Goal: Task Accomplishment & Management: Complete application form

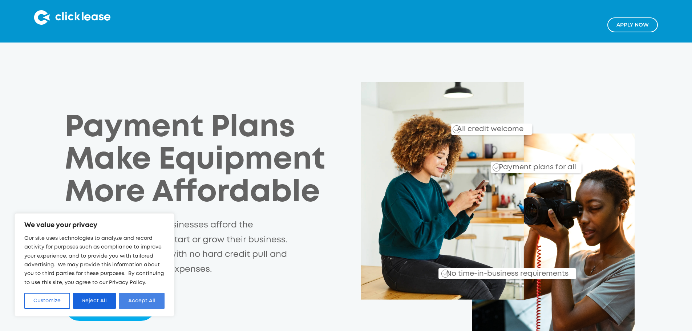
click at [150, 299] on button "Accept All" at bounding box center [142, 301] width 46 height 16
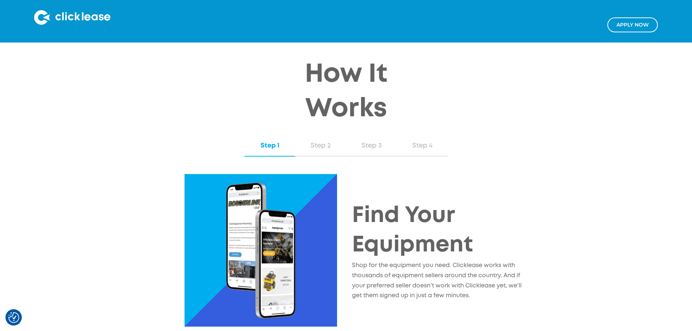
scroll to position [664, 0]
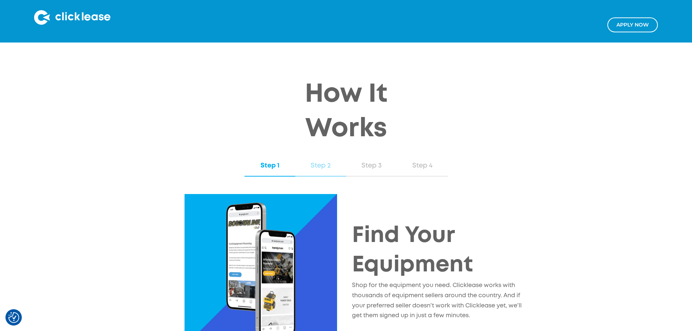
click at [321, 161] on div "Step 2" at bounding box center [321, 165] width 36 height 9
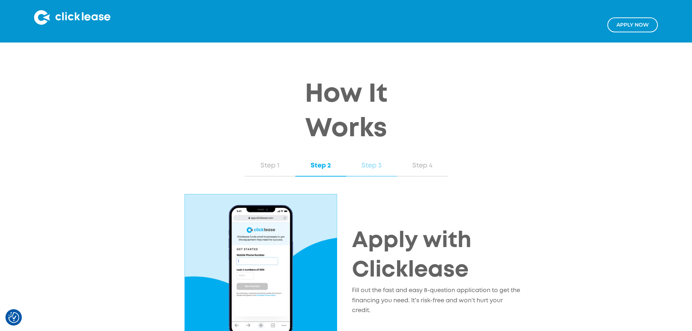
click at [376, 161] on div "Step 3" at bounding box center [372, 165] width 36 height 9
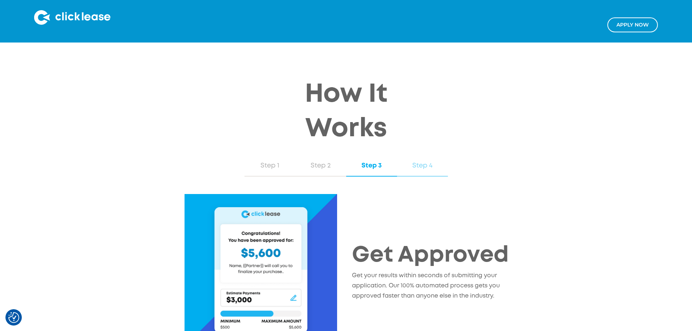
click at [426, 161] on div "Step 4" at bounding box center [422, 165] width 36 height 9
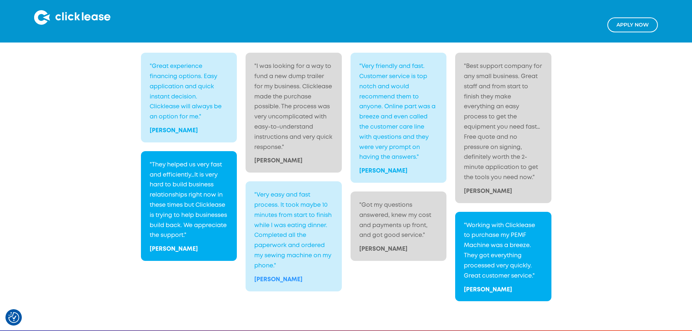
scroll to position [1213, 0]
click at [629, 29] on link "Apply NOw" at bounding box center [633, 24] width 51 height 15
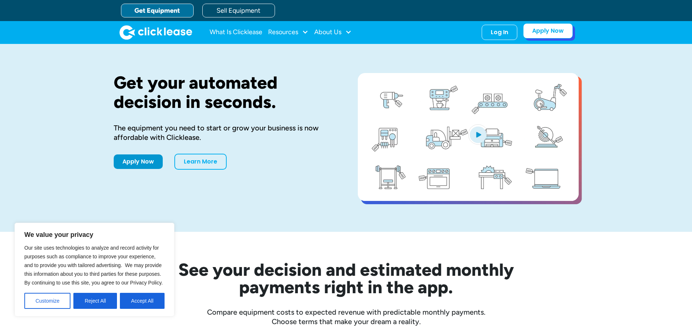
click at [549, 32] on link "Apply Now" at bounding box center [548, 30] width 50 height 15
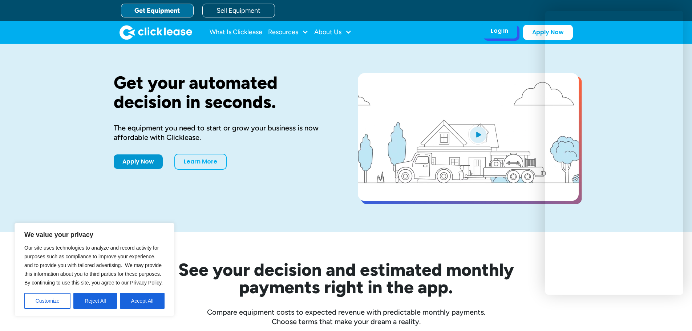
click at [500, 32] on div "Log In" at bounding box center [499, 30] width 17 height 7
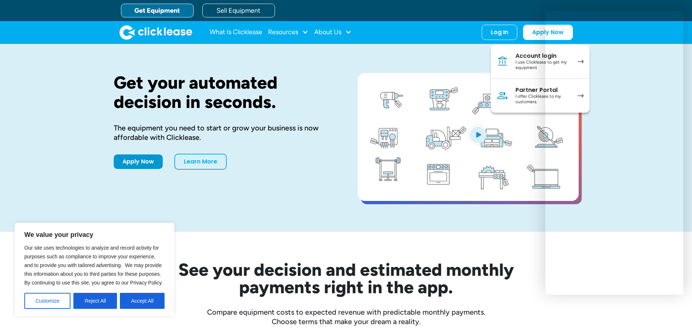
click at [472, 68] on div "Get your automated decision in seconds. The equipment you need to start or grow…" at bounding box center [346, 138] width 465 height 188
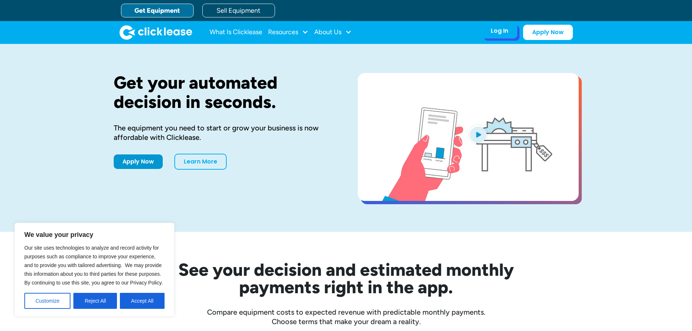
click at [497, 35] on div "Log In Account login I use Clicklease to get my equipment Partner Portal I offe…" at bounding box center [500, 30] width 36 height 15
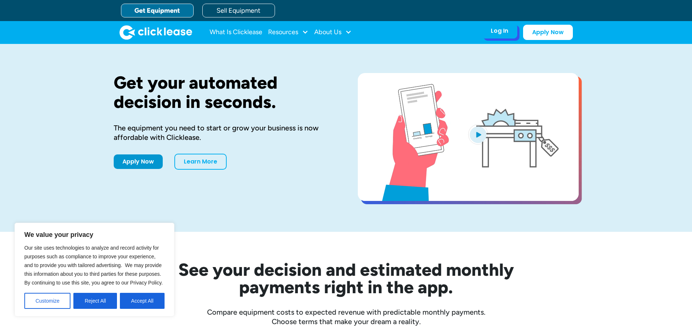
click at [496, 31] on div "Log In" at bounding box center [499, 30] width 17 height 7
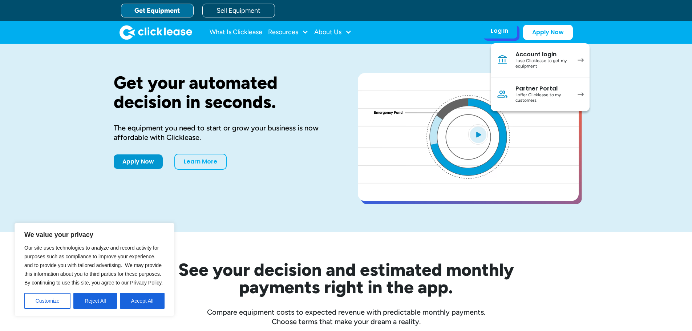
click at [533, 66] on div "I use Clicklease to get my equipment" at bounding box center [543, 63] width 55 height 11
